Goal: Task Accomplishment & Management: Manage account settings

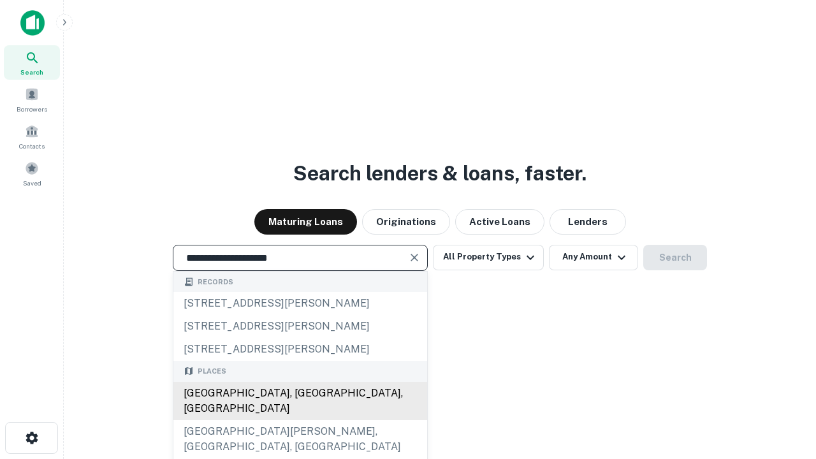
click at [300, 420] on div "[GEOGRAPHIC_DATA], [GEOGRAPHIC_DATA], [GEOGRAPHIC_DATA]" at bounding box center [300, 401] width 254 height 38
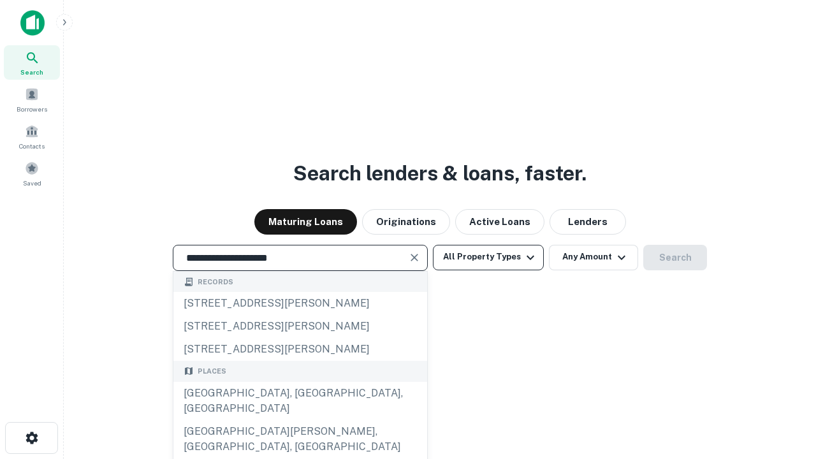
type input "**********"
click at [488, 257] on button "All Property Types" at bounding box center [488, 258] width 111 height 26
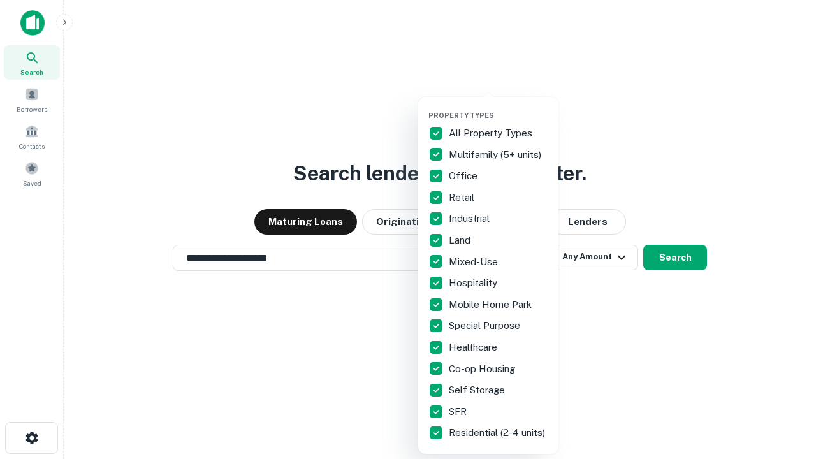
click at [499, 107] on button "button" at bounding box center [498, 107] width 140 height 1
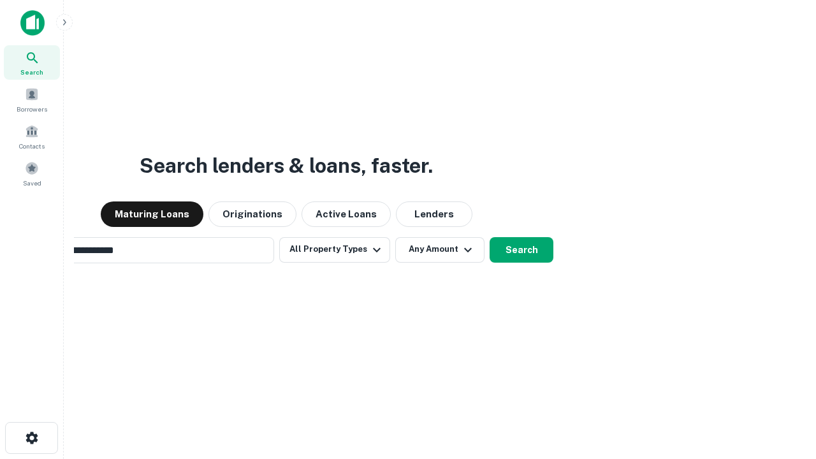
scroll to position [20, 0]
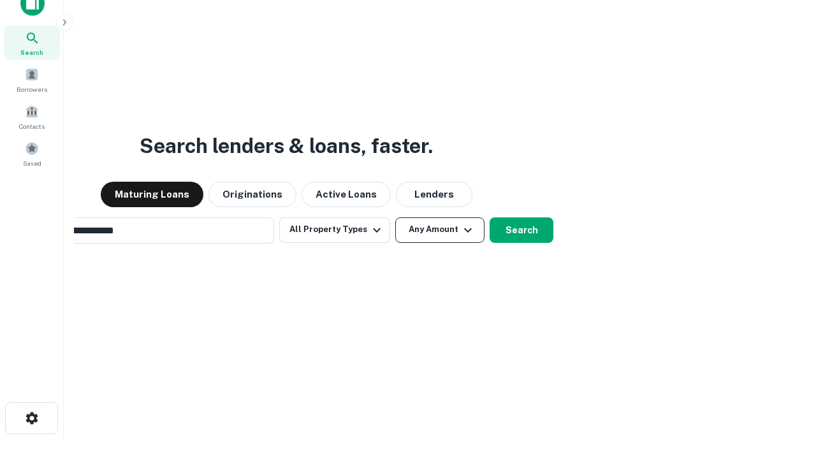
click at [395, 217] on button "Any Amount" at bounding box center [439, 230] width 89 height 26
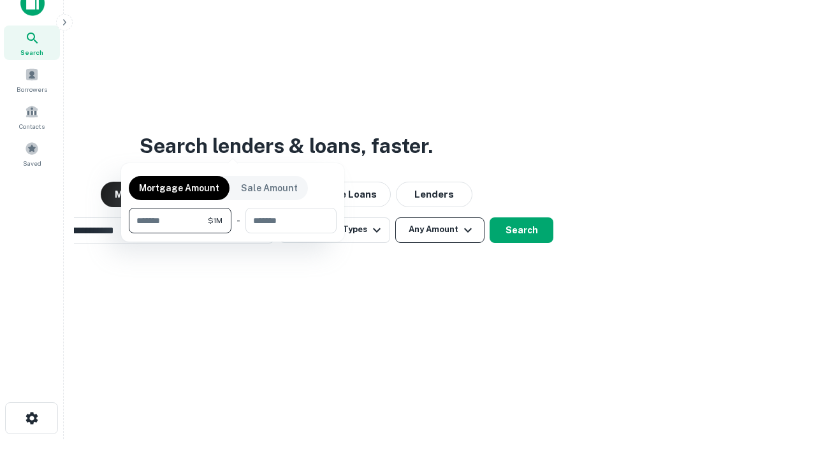
scroll to position [20, 0]
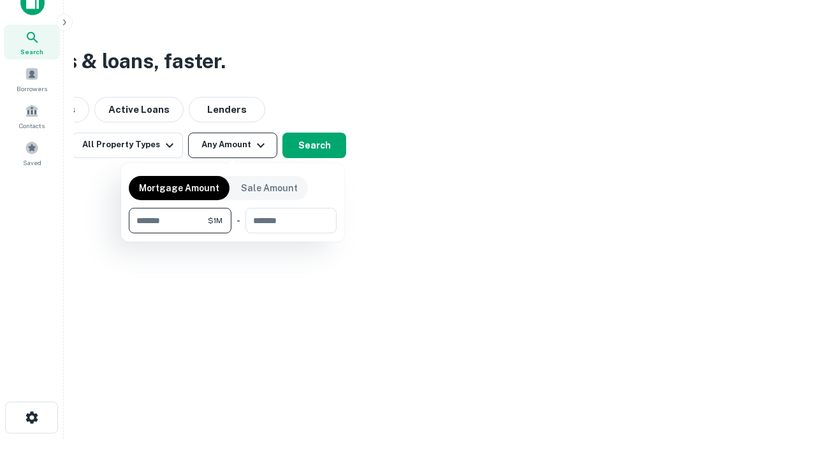
type input "*******"
click at [233, 233] on button "button" at bounding box center [233, 233] width 208 height 1
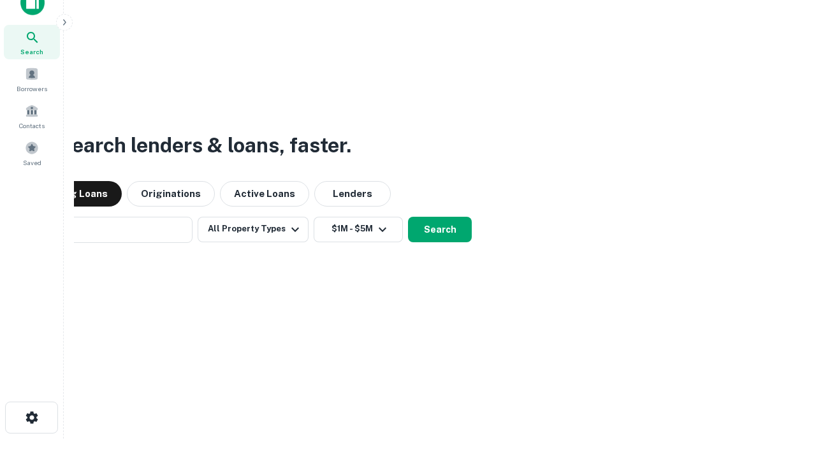
scroll to position [20, 0]
click at [408, 217] on button "Search" at bounding box center [440, 230] width 64 height 26
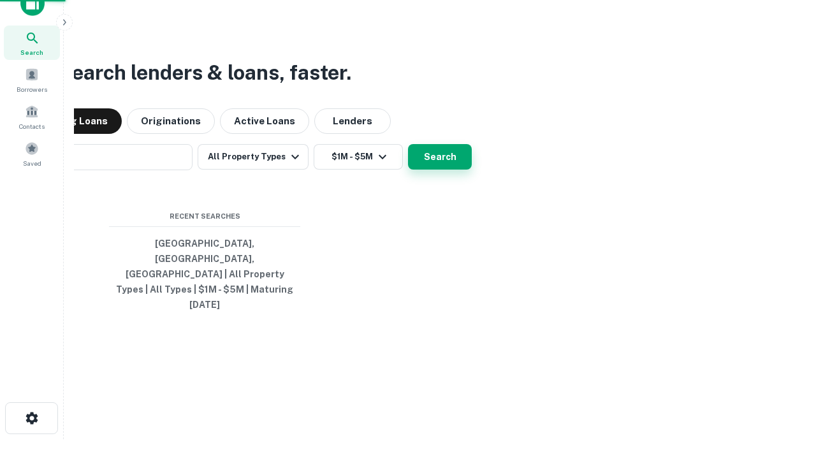
scroll to position [20, 0]
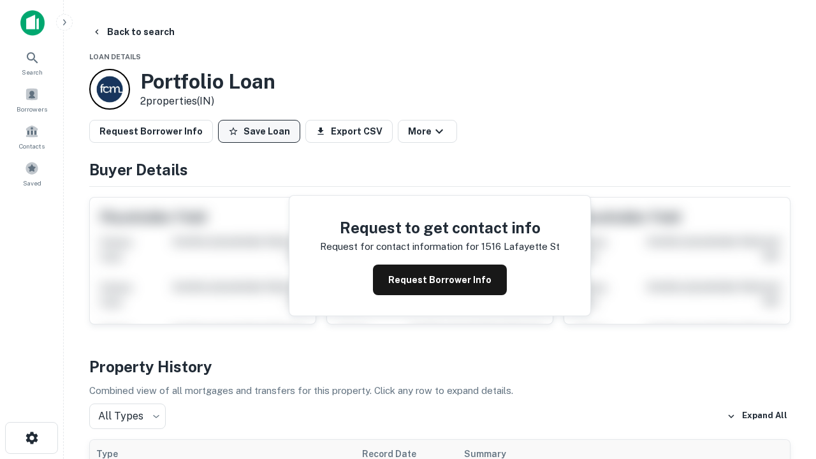
click at [259, 131] on button "Save Loan" at bounding box center [259, 131] width 82 height 23
click at [262, 131] on button "Save Loan" at bounding box center [259, 131] width 82 height 23
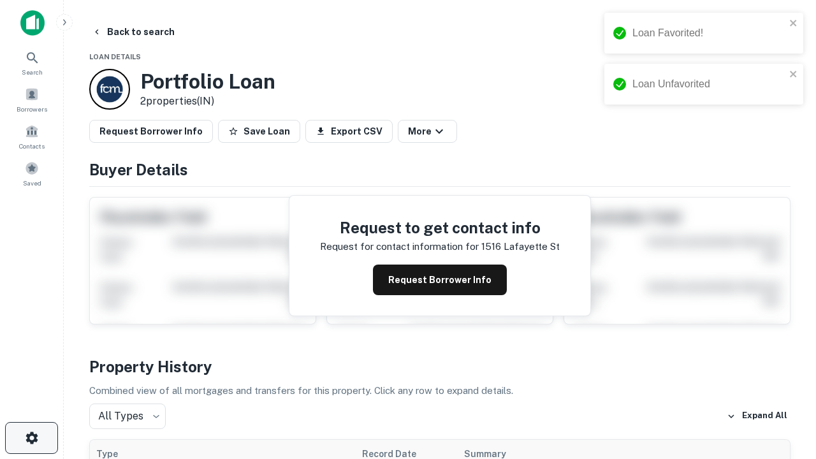
click at [31, 438] on icon "button" at bounding box center [31, 437] width 15 height 15
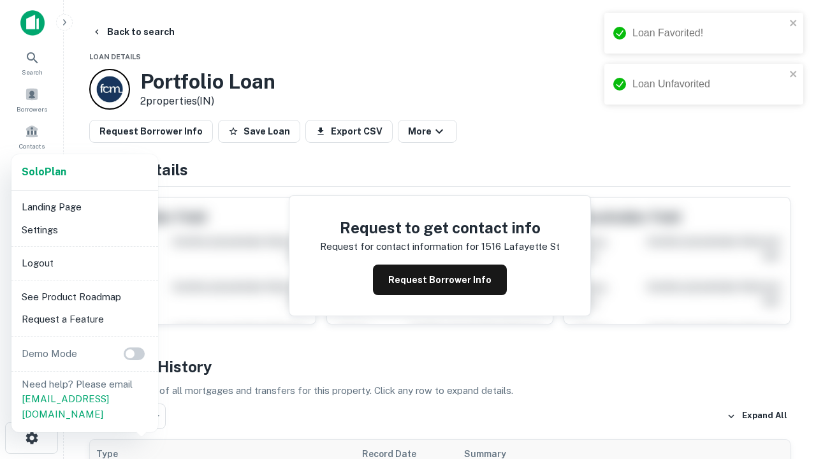
click at [84, 263] on li "Logout" at bounding box center [85, 263] width 136 height 23
